Goal: Navigation & Orientation: Find specific page/section

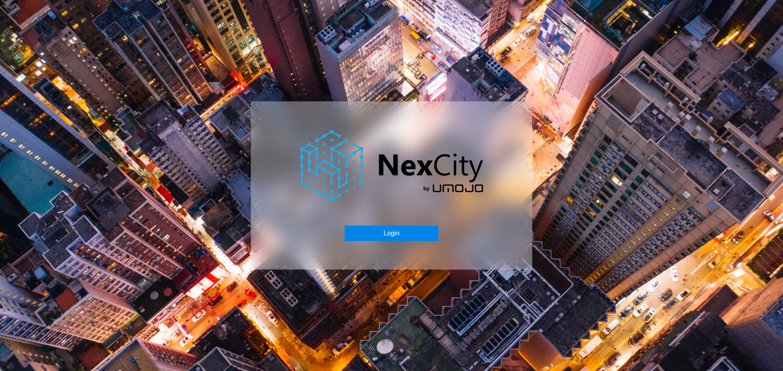
click at [391, 232] on button "Login" at bounding box center [391, 233] width 93 height 15
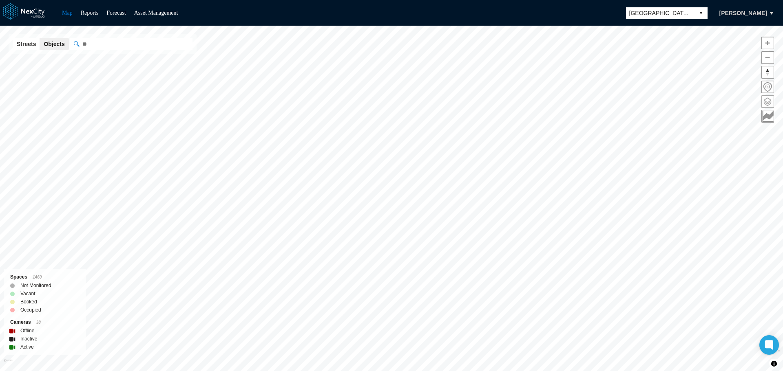
click at [767, 103] on span at bounding box center [768, 102] width 12 height 12
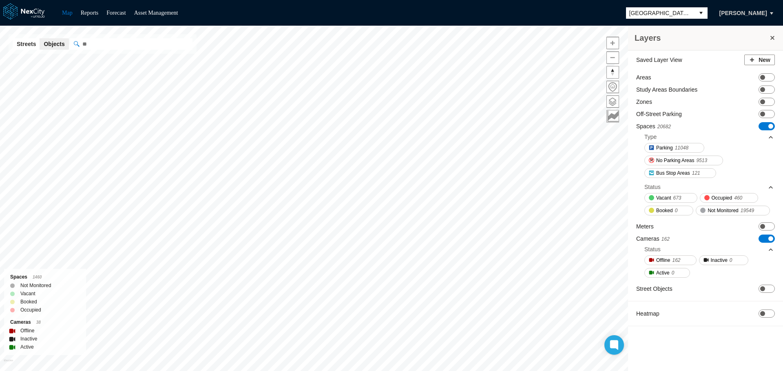
click at [763, 127] on span "ON OFF" at bounding box center [766, 126] width 16 height 8
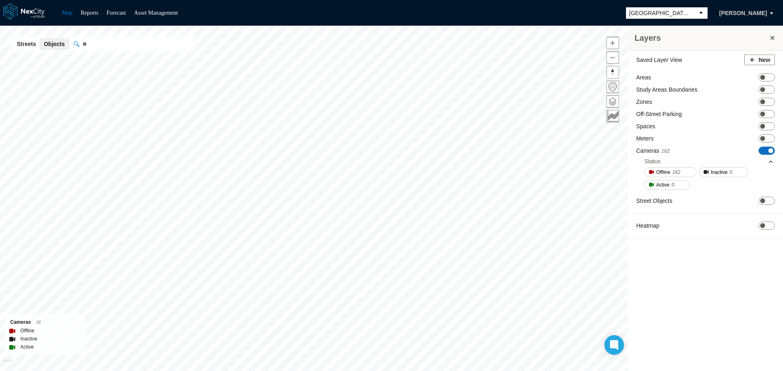
click at [764, 151] on span "ON OFF" at bounding box center [766, 151] width 16 height 8
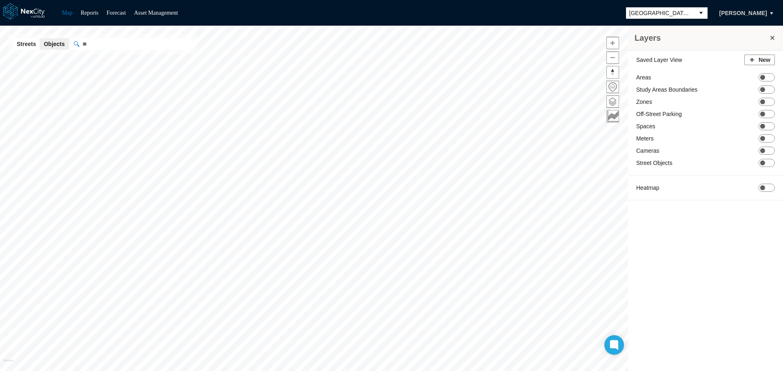
click at [694, 13] on button "select" at bounding box center [700, 12] width 13 height 11
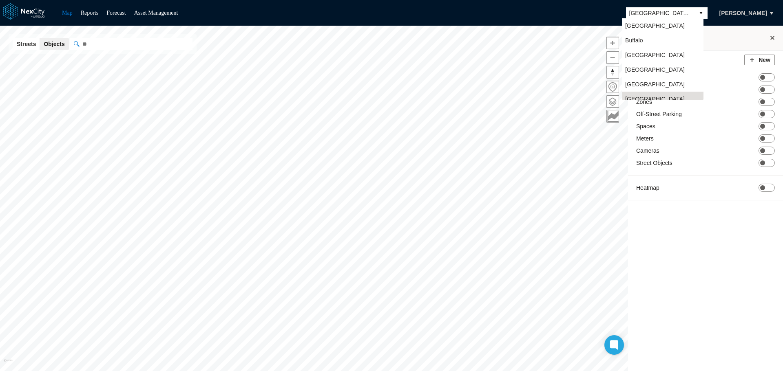
scroll to position [7, 0]
click at [653, 23] on li "[GEOGRAPHIC_DATA]" at bounding box center [663, 19] width 82 height 15
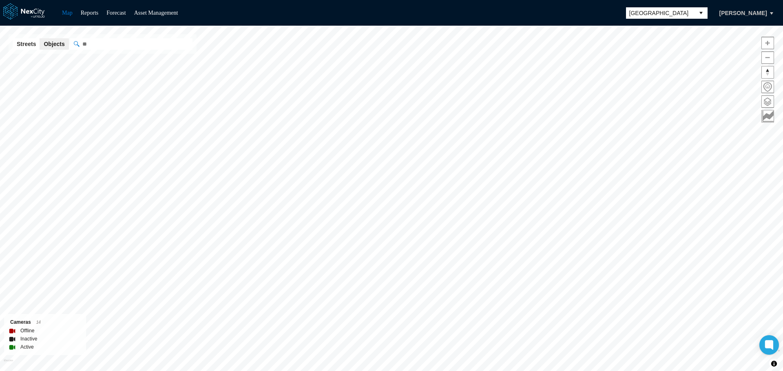
click at [731, 15] on button "[PERSON_NAME]" at bounding box center [743, 13] width 65 height 14
click at [770, 103] on span at bounding box center [768, 102] width 12 height 12
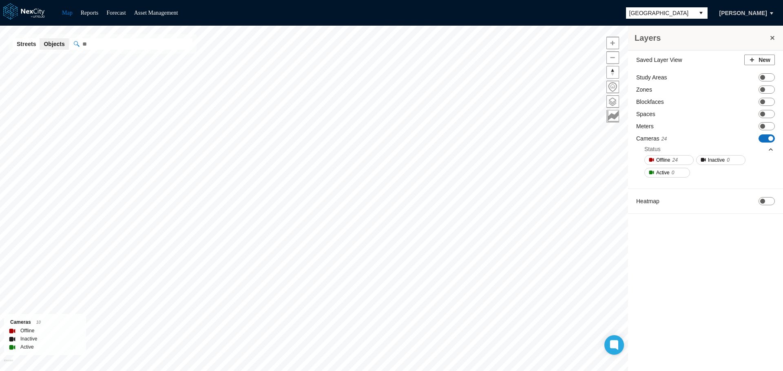
click at [770, 140] on span at bounding box center [770, 138] width 5 height 5
click at [683, 13] on span "[GEOGRAPHIC_DATA]" at bounding box center [660, 13] width 62 height 8
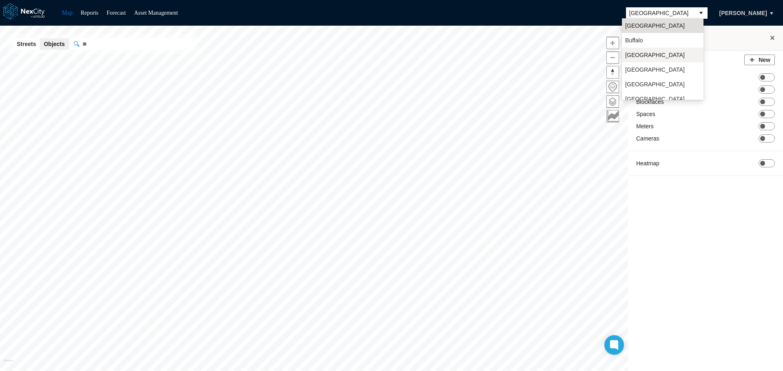
click at [641, 53] on span "[GEOGRAPHIC_DATA]" at bounding box center [655, 55] width 60 height 8
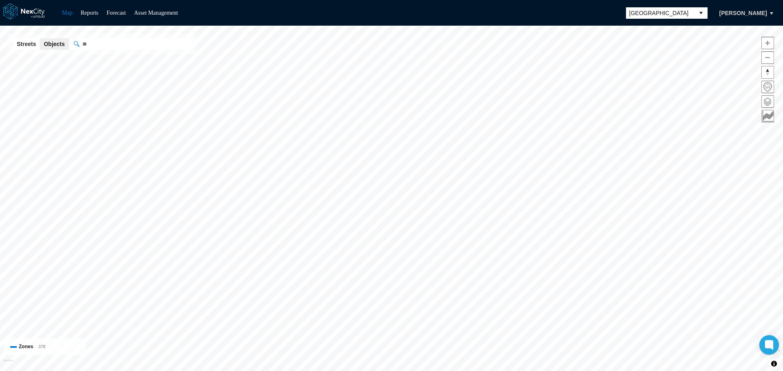
click at [765, 101] on span at bounding box center [768, 102] width 12 height 12
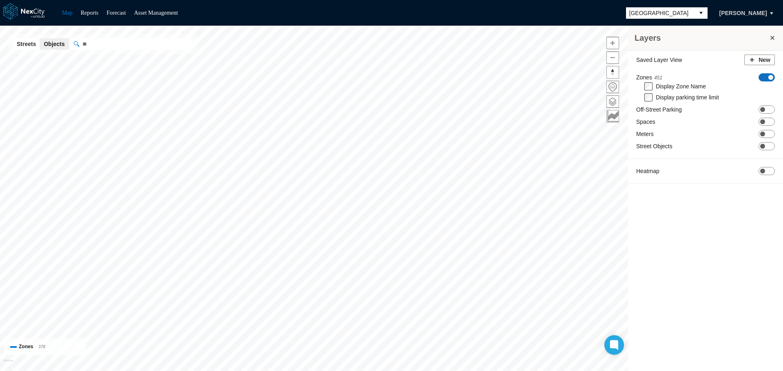
click at [765, 79] on span "ON OFF" at bounding box center [766, 77] width 16 height 8
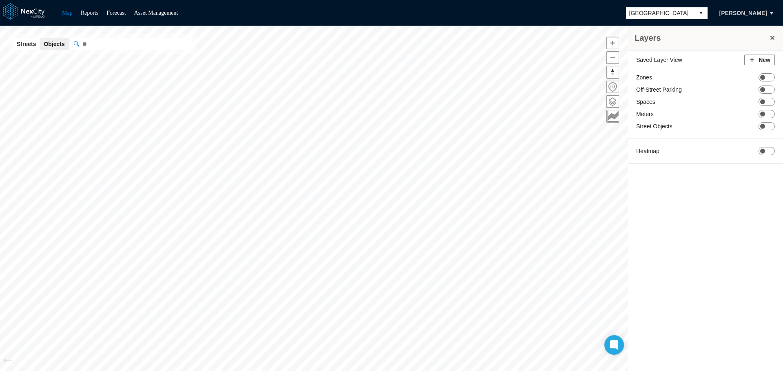
click at [695, 15] on button "select" at bounding box center [700, 12] width 13 height 11
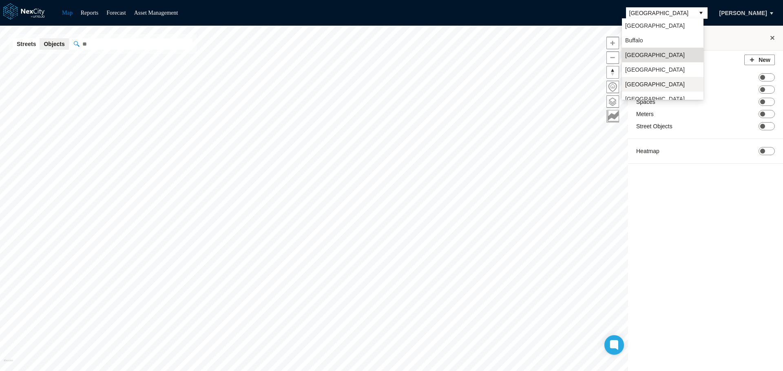
scroll to position [21, 0]
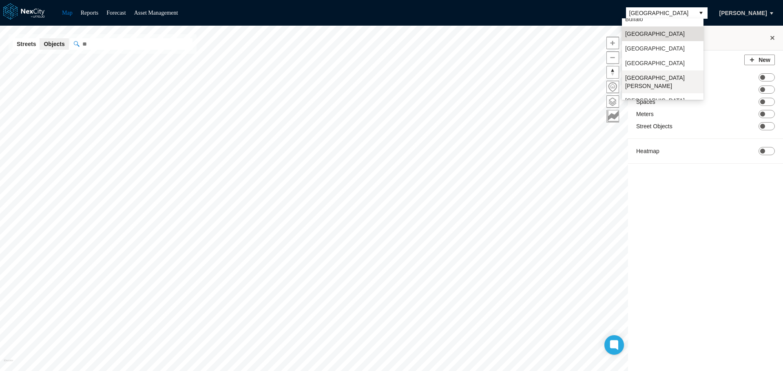
click at [648, 78] on li "[GEOGRAPHIC_DATA][PERSON_NAME]" at bounding box center [663, 82] width 82 height 23
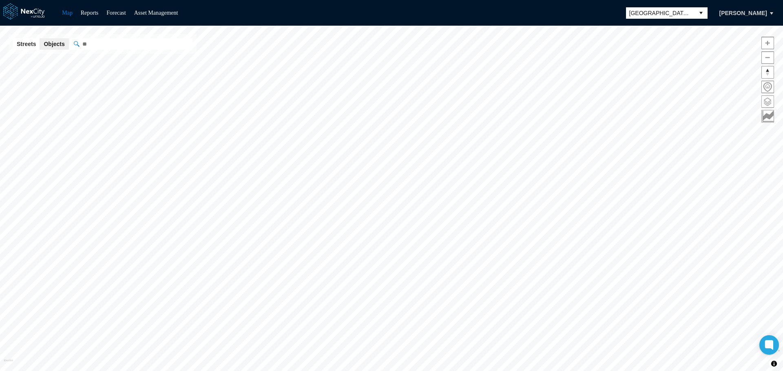
click at [767, 102] on span at bounding box center [768, 102] width 12 height 12
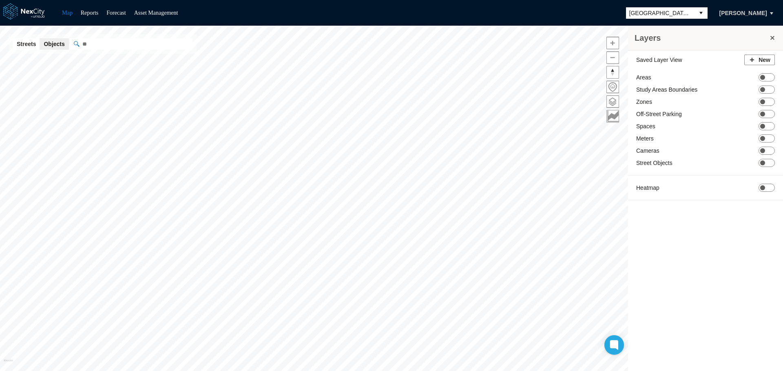
click at [699, 15] on button "select" at bounding box center [700, 12] width 13 height 11
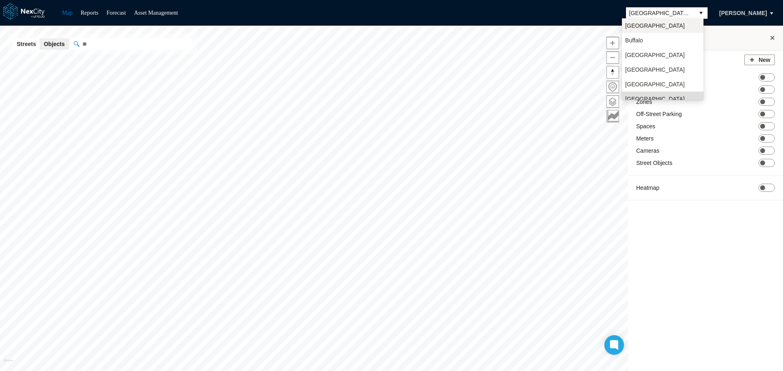
click at [651, 25] on li "[GEOGRAPHIC_DATA]" at bounding box center [663, 25] width 82 height 15
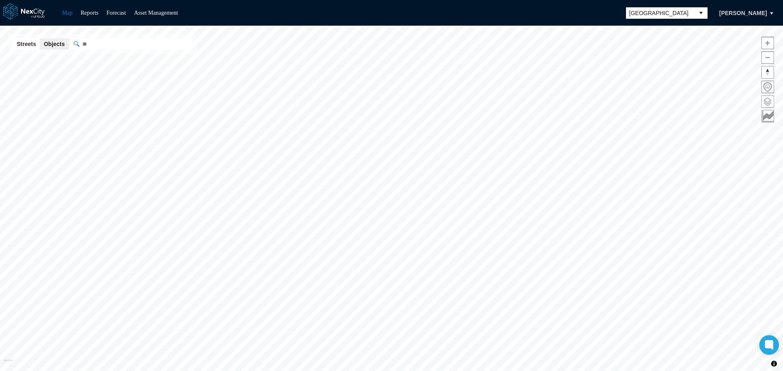
click at [772, 102] on span at bounding box center [768, 102] width 12 height 12
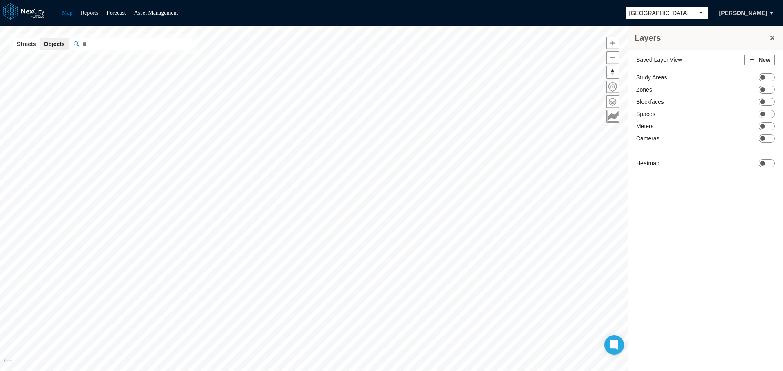
click at [698, 13] on button "select" at bounding box center [700, 12] width 13 height 11
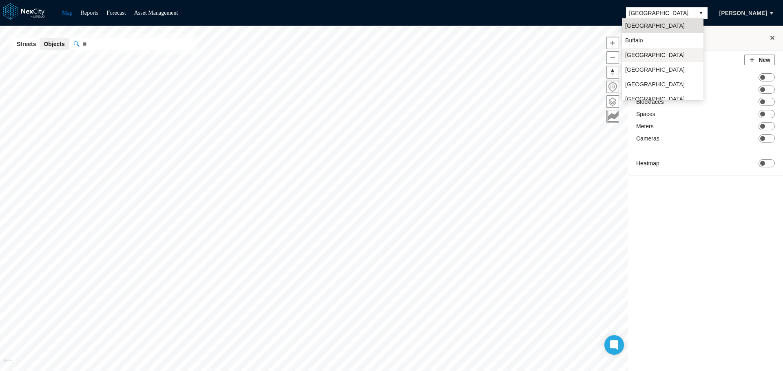
click at [654, 53] on li "[GEOGRAPHIC_DATA]" at bounding box center [663, 55] width 82 height 15
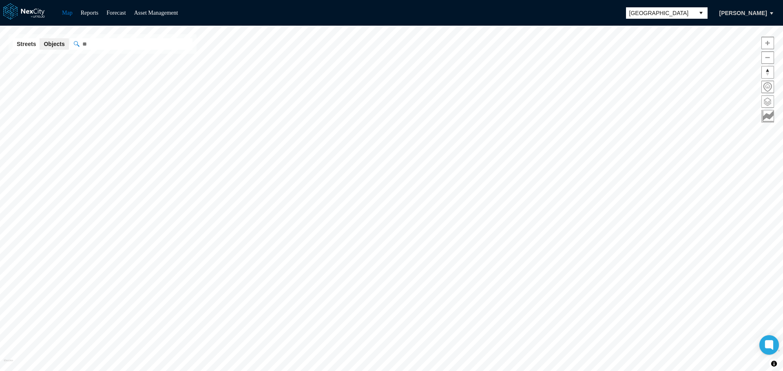
click at [765, 102] on span at bounding box center [768, 102] width 12 height 12
